Goal: Navigation & Orientation: Find specific page/section

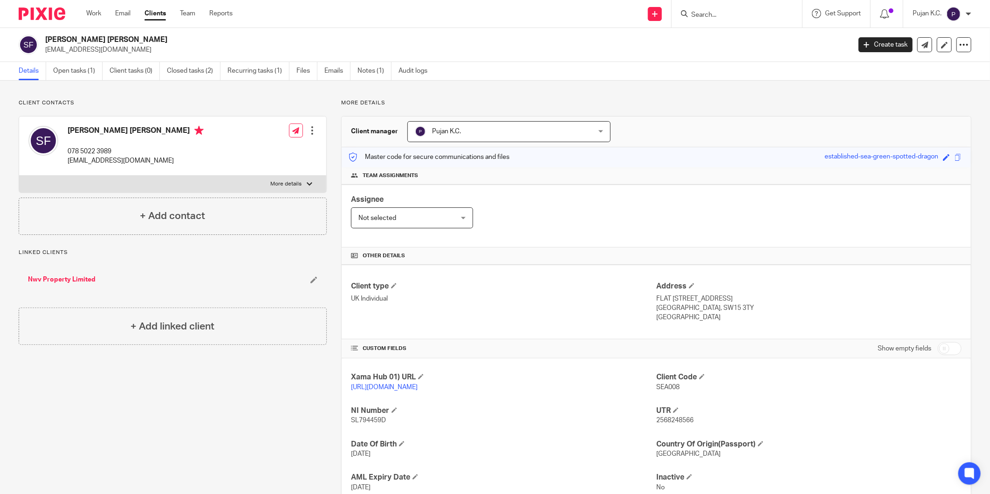
scroll to position [65, 0]
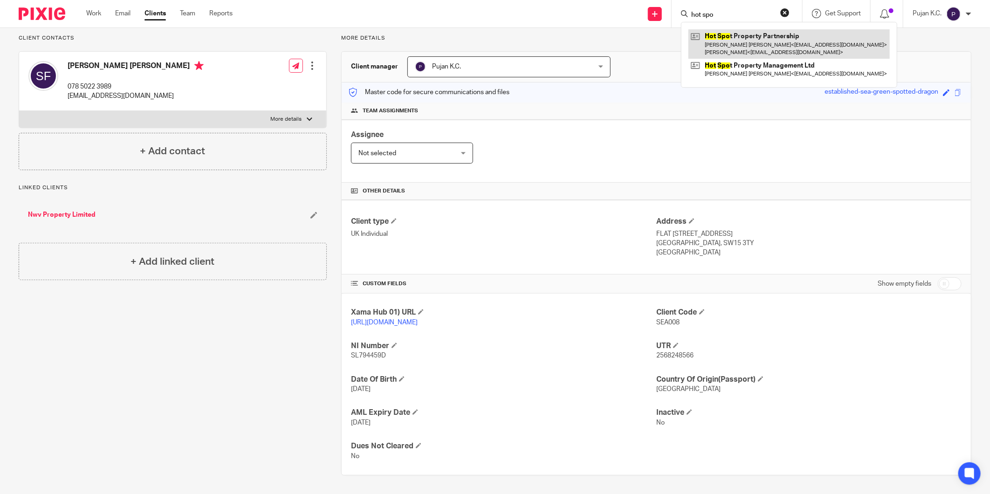
type input "hot spo"
click at [723, 41] on link at bounding box center [788, 43] width 201 height 29
